Goal: Check status

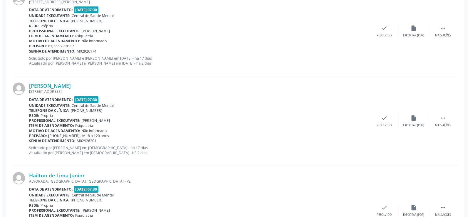
scroll to position [294, 0]
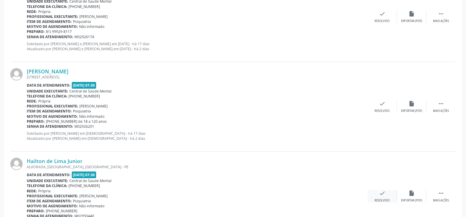
click at [380, 191] on icon "check" at bounding box center [382, 193] width 6 height 6
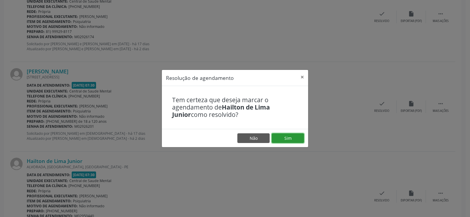
click at [284, 136] on button "Sim" at bounding box center [288, 138] width 32 height 10
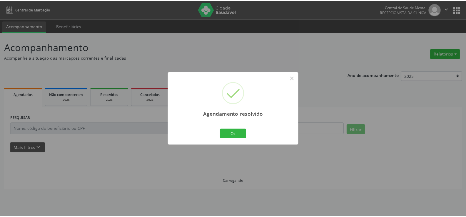
scroll to position [0, 0]
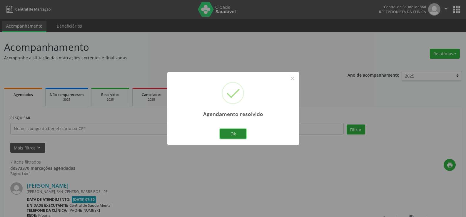
click at [229, 135] on button "Ok" at bounding box center [233, 134] width 26 height 10
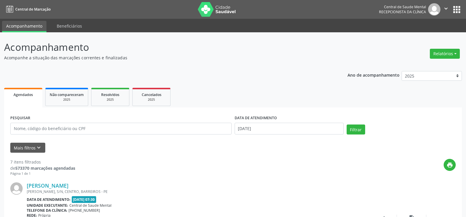
click at [165, 153] on div "Mais filtros keyboard_arrow_down" at bounding box center [233, 148] width 448 height 10
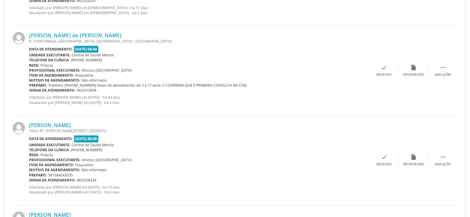
scroll to position [441, 0]
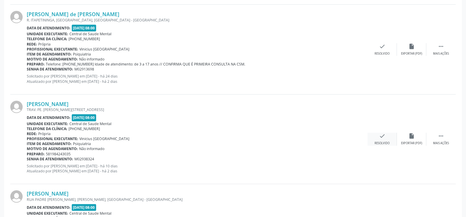
click at [373, 136] on div "check Resolvido" at bounding box center [381, 139] width 29 height 13
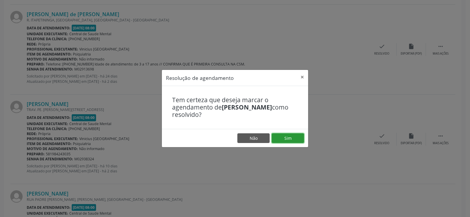
click at [295, 137] on button "Sim" at bounding box center [288, 138] width 32 height 10
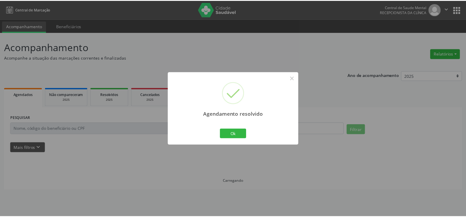
scroll to position [0, 0]
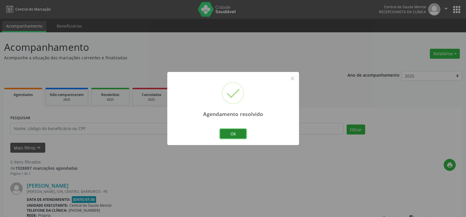
click at [234, 132] on button "Ok" at bounding box center [233, 134] width 26 height 10
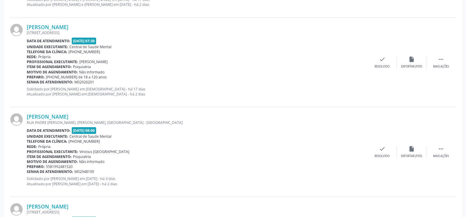
scroll to position [353, 0]
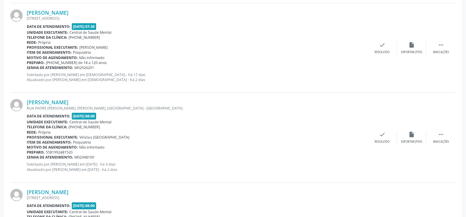
click at [196, 130] on div "Rede: [GEOGRAPHIC_DATA]" at bounding box center [197, 132] width 340 height 5
click at [152, 158] on div "Senha de atendimento: M02948109" at bounding box center [197, 157] width 340 height 5
click at [241, 31] on div "Unidade executante: Central de Saude Mental" at bounding box center [197, 32] width 340 height 5
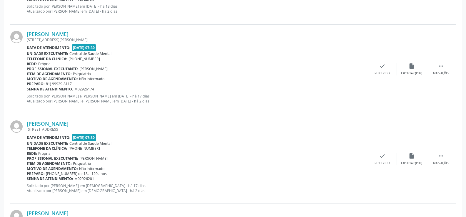
scroll to position [418, 0]
